Goal: Information Seeking & Learning: Check status

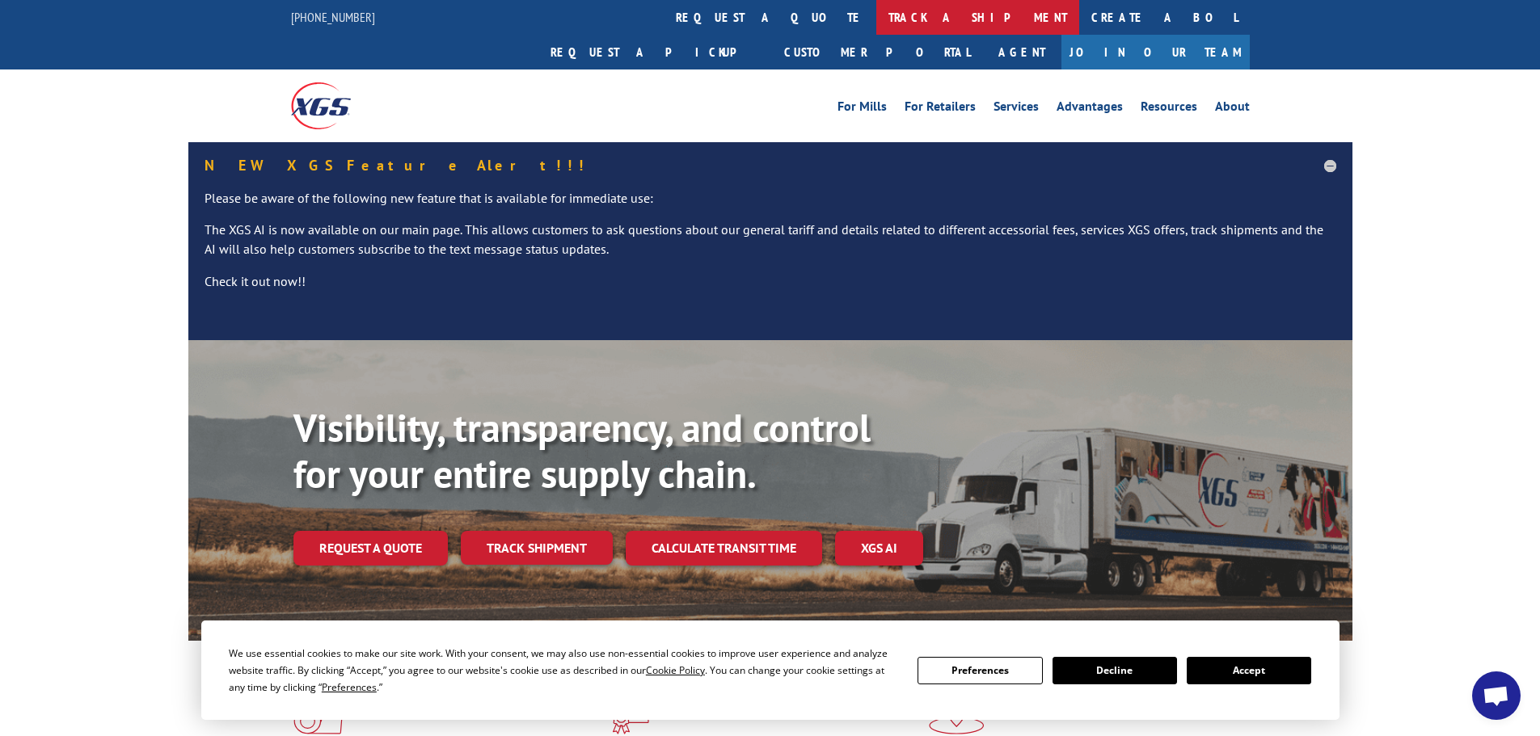
click at [876, 12] on link "track a shipment" at bounding box center [977, 17] width 203 height 35
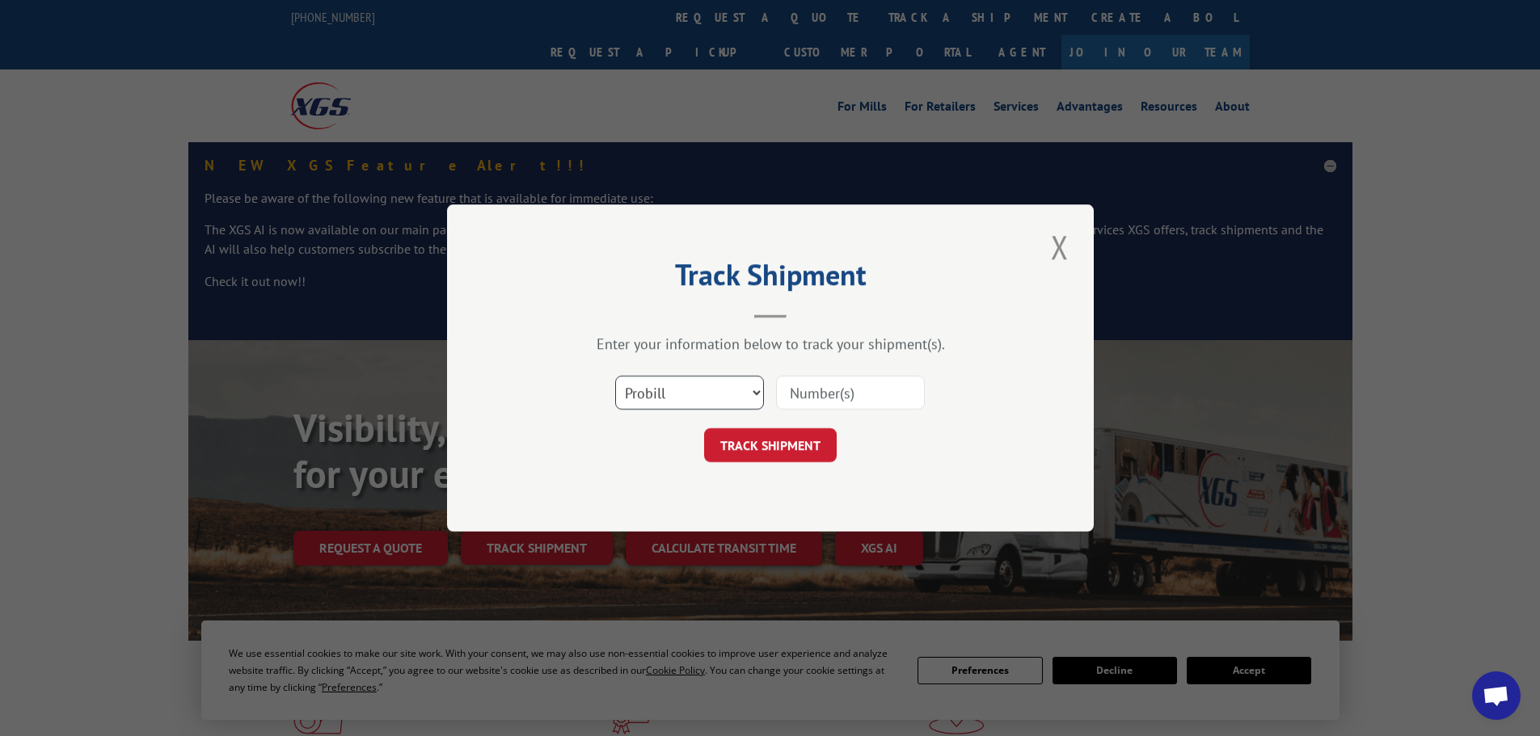
drag, startPoint x: 750, startPoint y: 389, endPoint x: 745, endPoint y: 396, distance: 9.2
click at [750, 389] on select "Select category... Probill BOL PO" at bounding box center [689, 393] width 149 height 34
select select "bol"
click at [615, 376] on select "Select category... Probill BOL PO" at bounding box center [689, 393] width 149 height 34
click at [823, 395] on input at bounding box center [850, 393] width 149 height 34
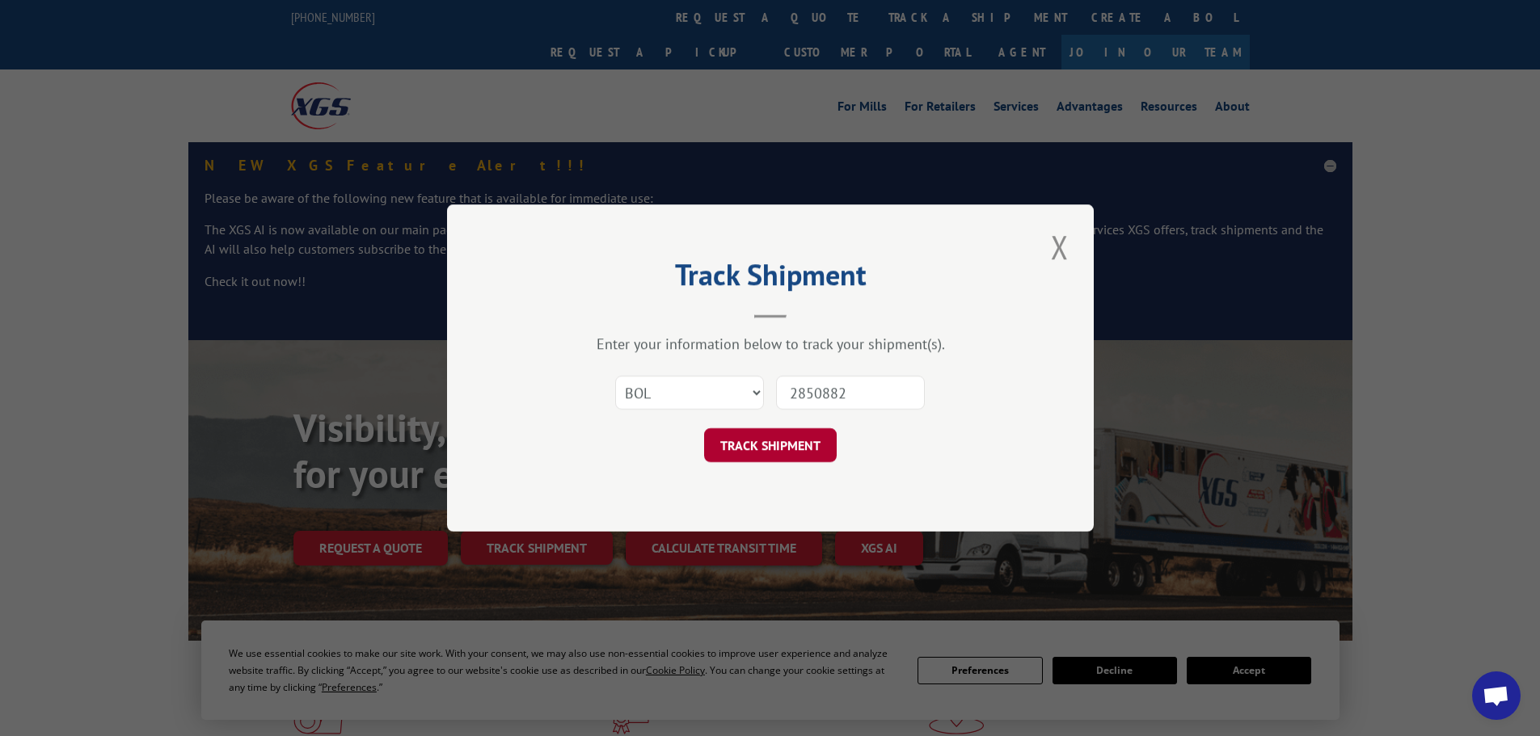
type input "2850882"
click at [800, 437] on button "TRACK SHIPMENT" at bounding box center [770, 445] width 133 height 34
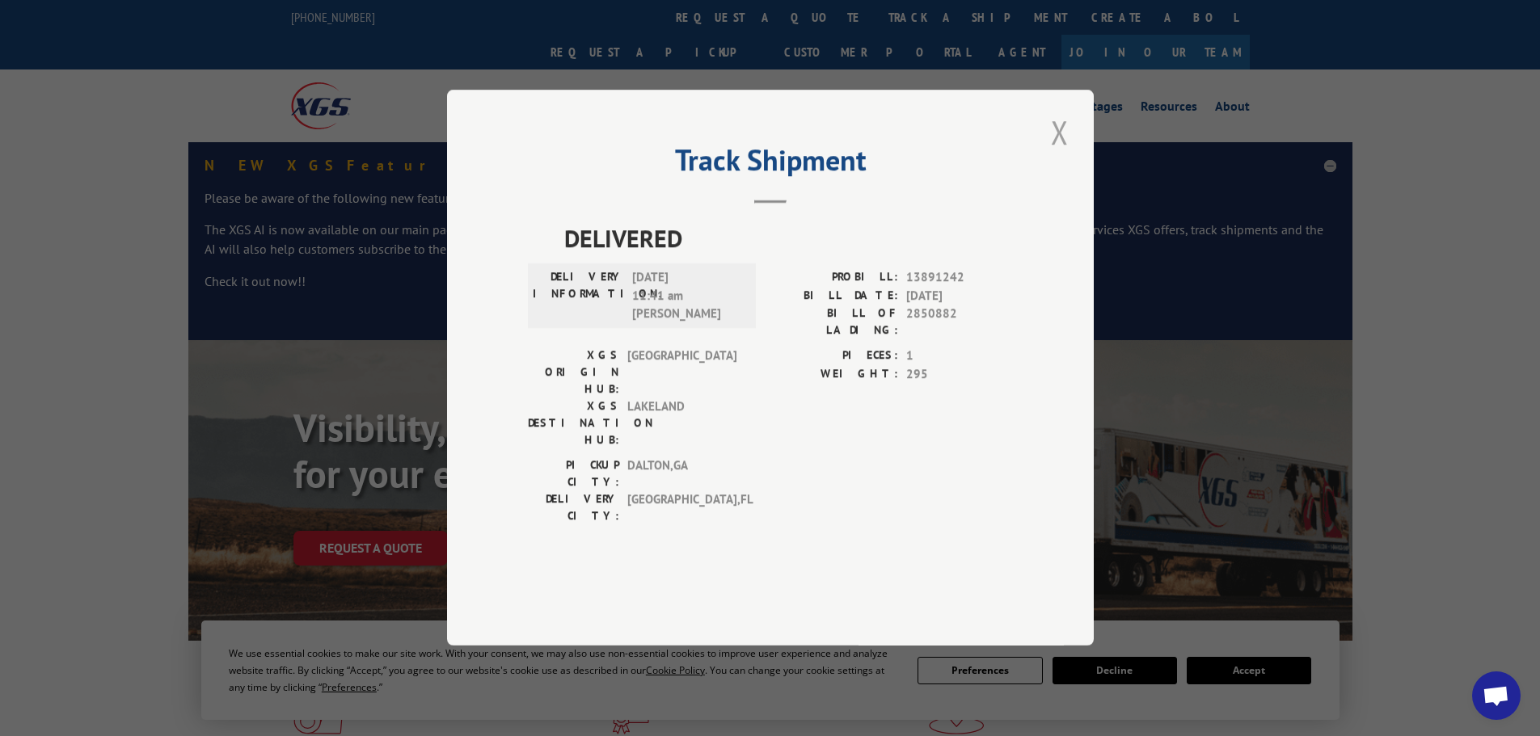
click at [1059, 154] on button "Close modal" at bounding box center [1059, 132] width 27 height 44
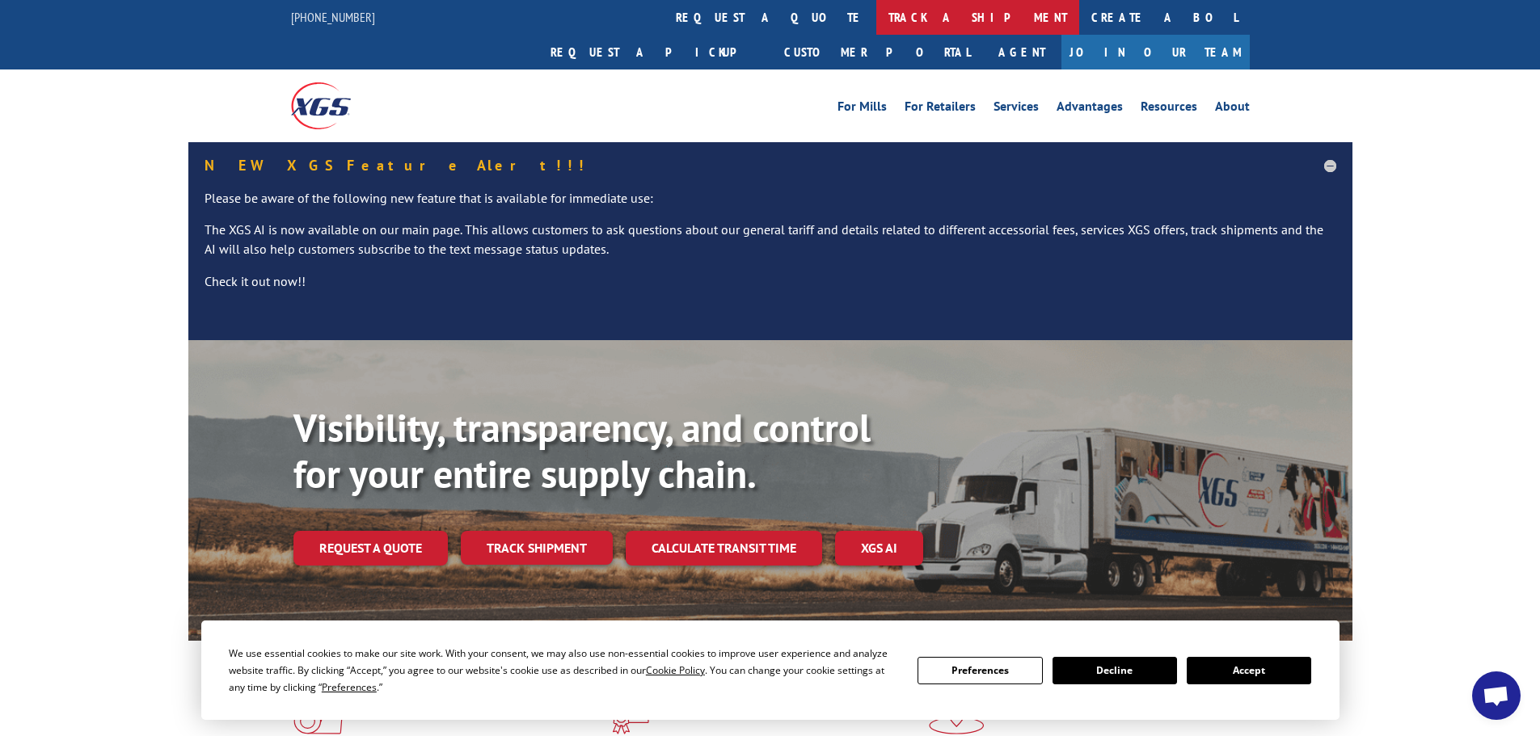
click at [876, 17] on link "track a shipment" at bounding box center [977, 17] width 203 height 35
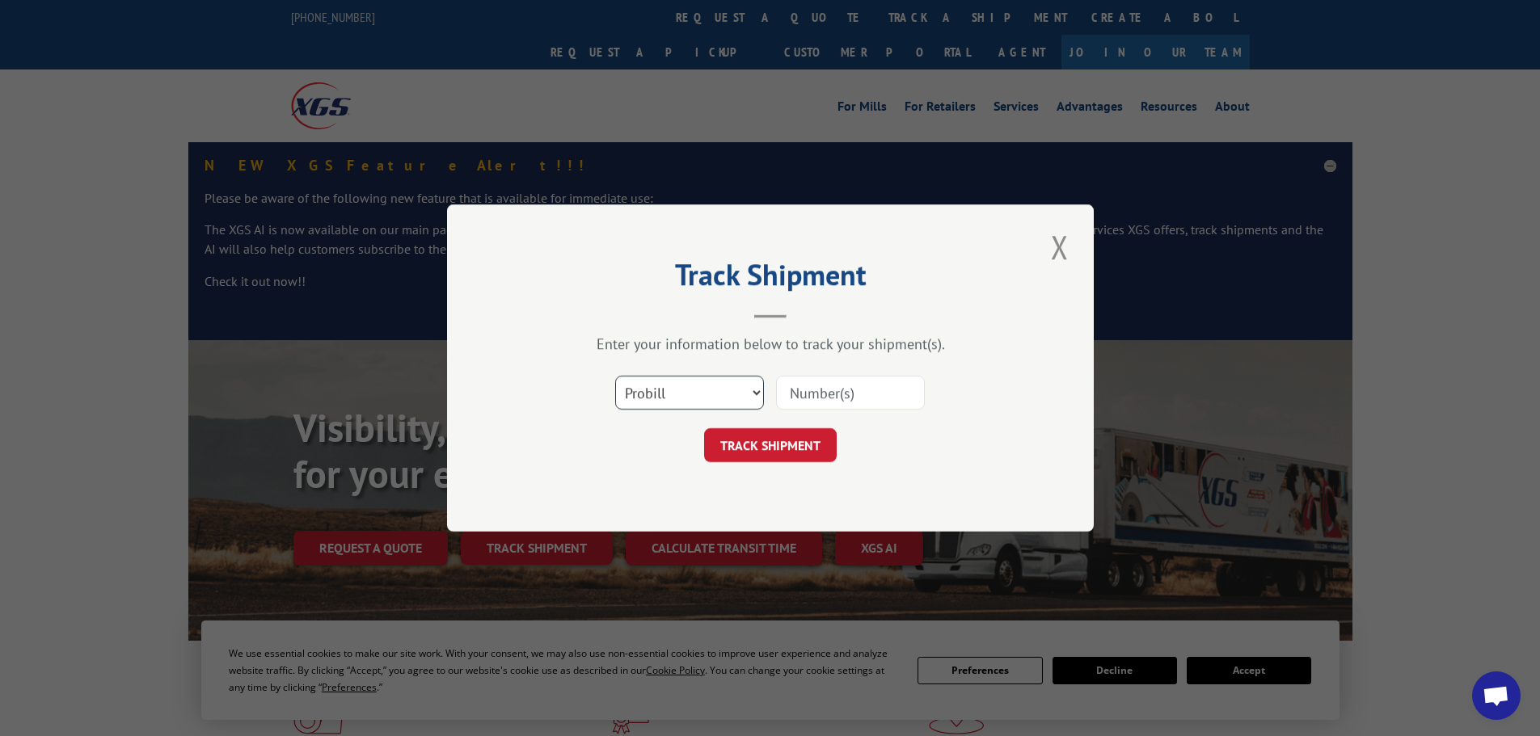
click at [753, 389] on select "Select category... Probill BOL PO" at bounding box center [689, 393] width 149 height 34
select select "bol"
click at [615, 376] on select "Select category... Probill BOL PO" at bounding box center [689, 393] width 149 height 34
drag, startPoint x: 804, startPoint y: 391, endPoint x: 832, endPoint y: 391, distance: 28.3
click at [804, 391] on input at bounding box center [850, 393] width 149 height 34
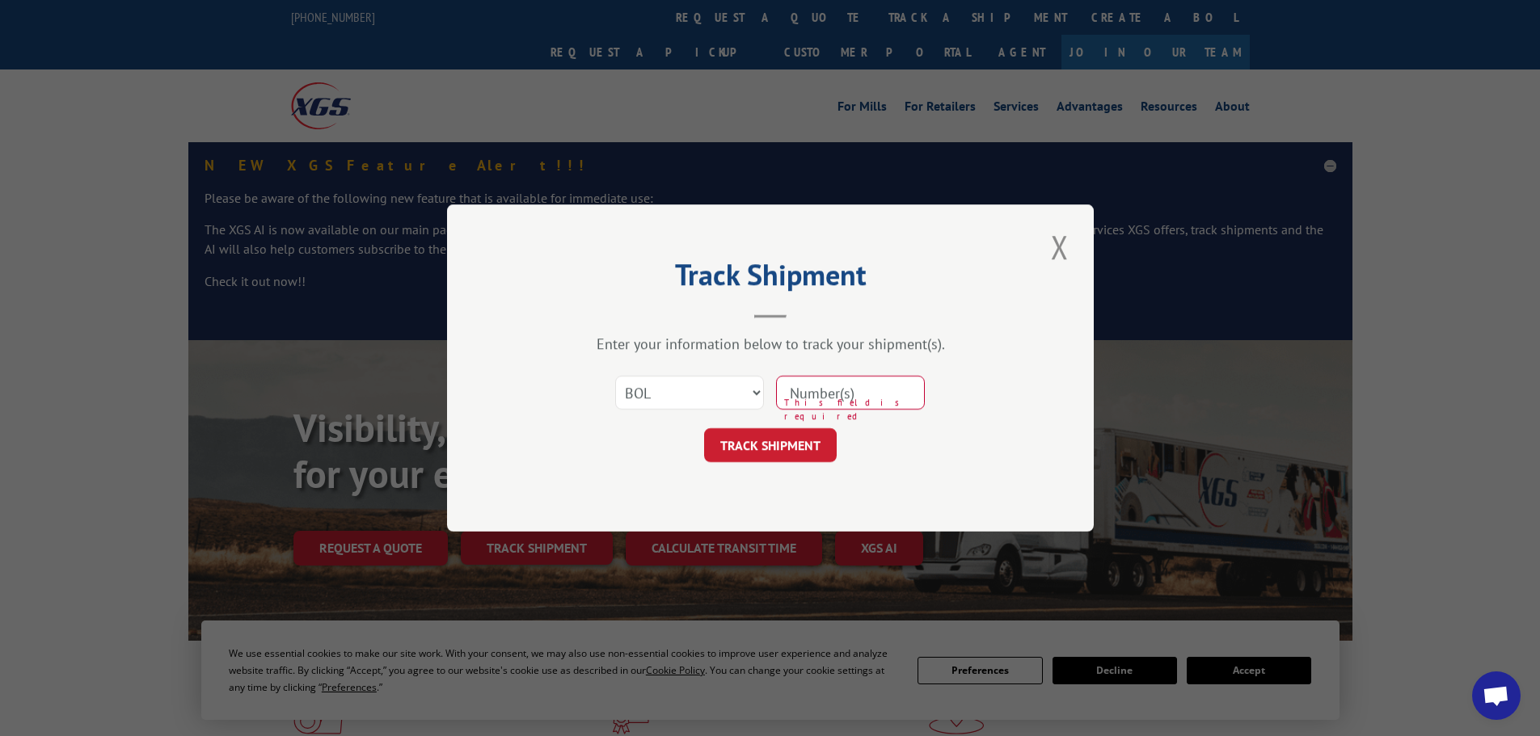
click at [853, 390] on input at bounding box center [850, 393] width 149 height 34
type input "2850526"
click at [744, 444] on button "TRACK SHIPMENT" at bounding box center [770, 445] width 133 height 34
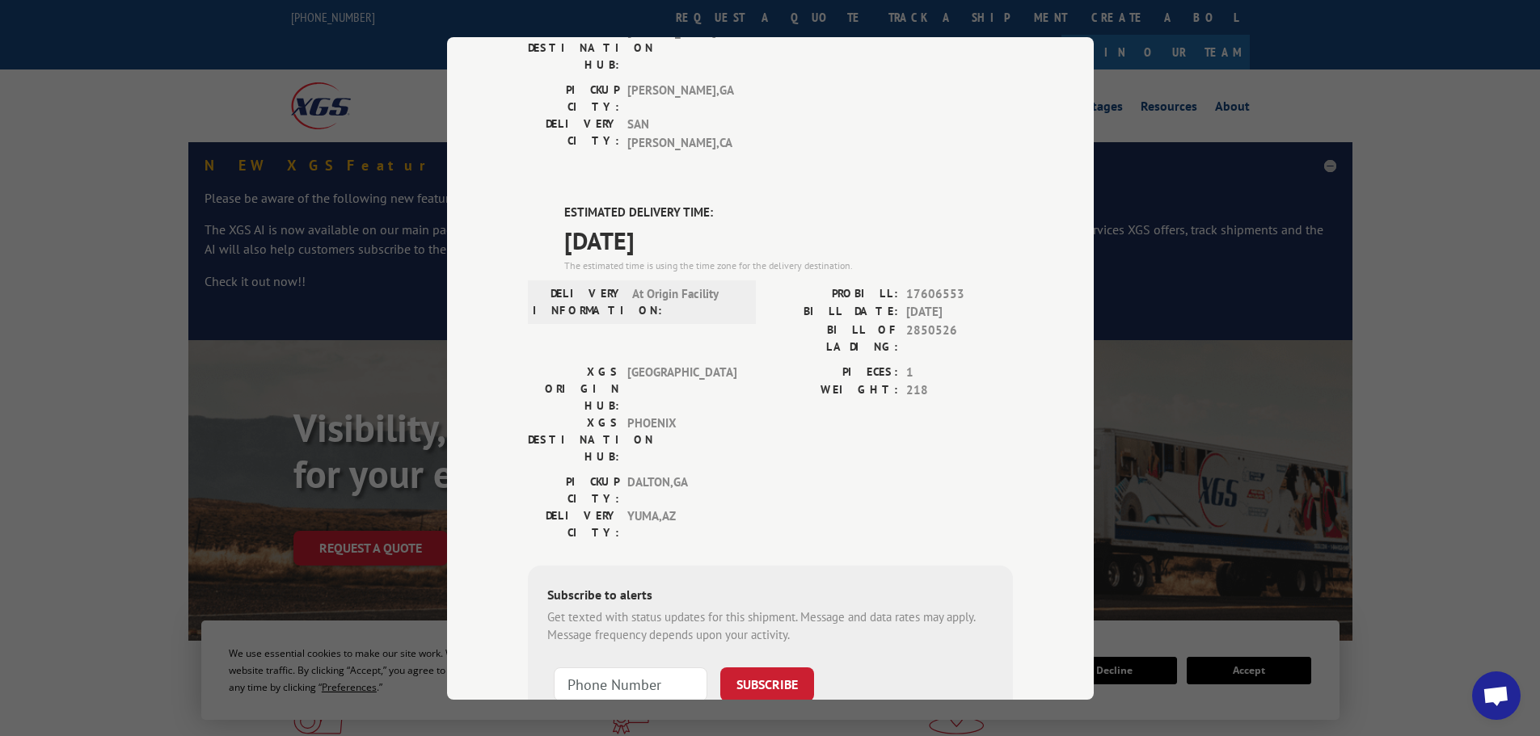
scroll to position [323, 0]
